Goal: Task Accomplishment & Management: Manage account settings

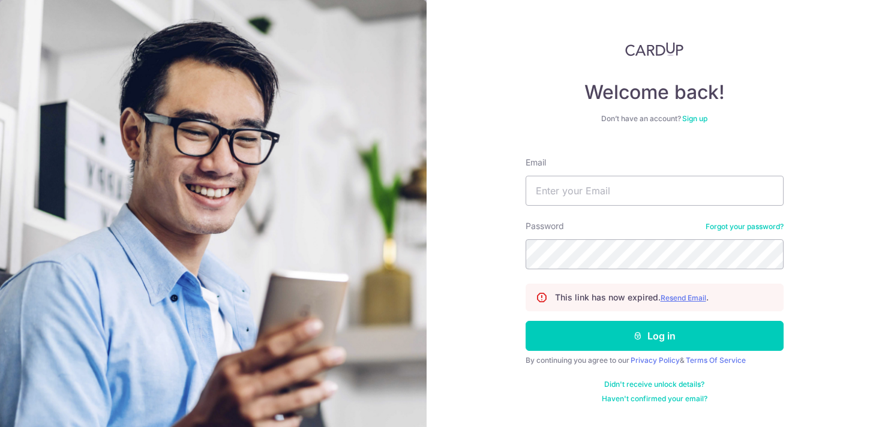
click at [671, 293] on p "This link has now expired. Resend Email ." at bounding box center [632, 298] width 154 height 12
click at [671, 297] on u "Resend Email" at bounding box center [683, 297] width 46 height 9
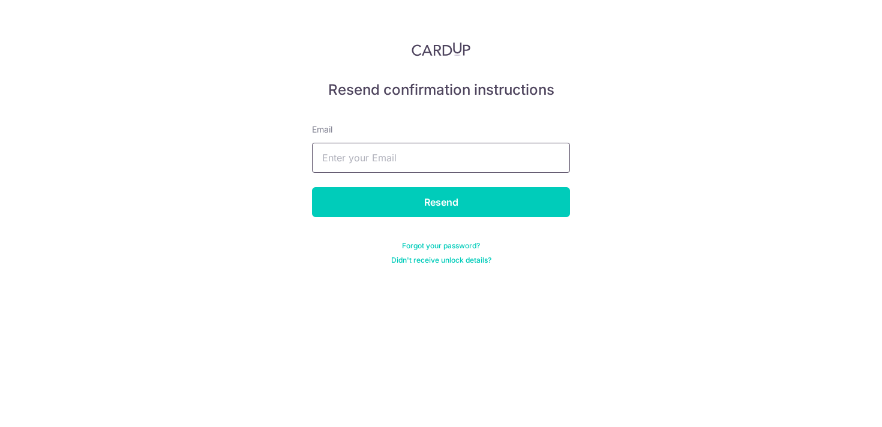
click at [506, 149] on input "text" at bounding box center [441, 158] width 258 height 30
type input "[EMAIL_ADDRESS][DOMAIN_NAME]"
click at [312, 187] on input "Resend" at bounding box center [441, 202] width 258 height 30
